Goal: Information Seeking & Learning: Learn about a topic

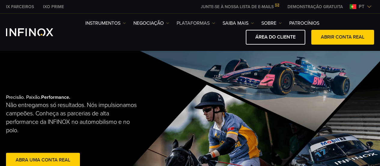
click at [190, 26] on link "PLATAFORMAS" at bounding box center [196, 23] width 38 height 7
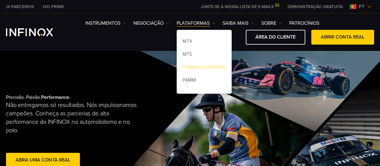
click at [196, 68] on link "Plataformas INFINOX" at bounding box center [204, 68] width 55 height 13
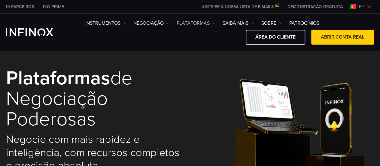
click at [192, 24] on link "PLATAFORMAS" at bounding box center [196, 23] width 38 height 7
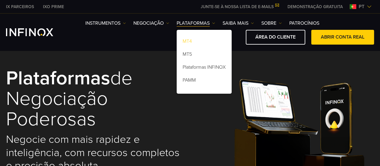
click at [196, 42] on link "MT4" at bounding box center [204, 42] width 55 height 13
